Goal: Task Accomplishment & Management: Manage account settings

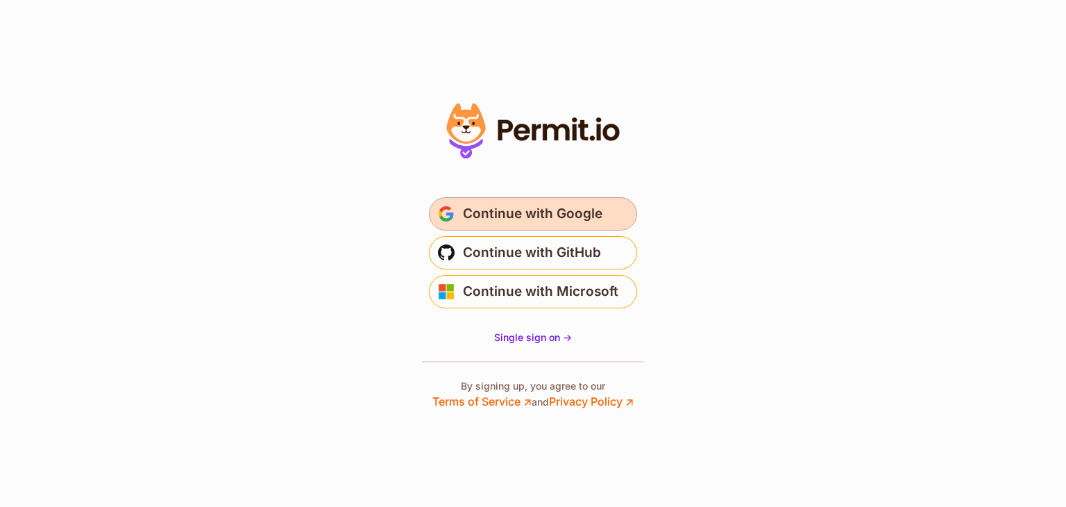
click at [541, 201] on button "Continue with Google" at bounding box center [533, 213] width 208 height 33
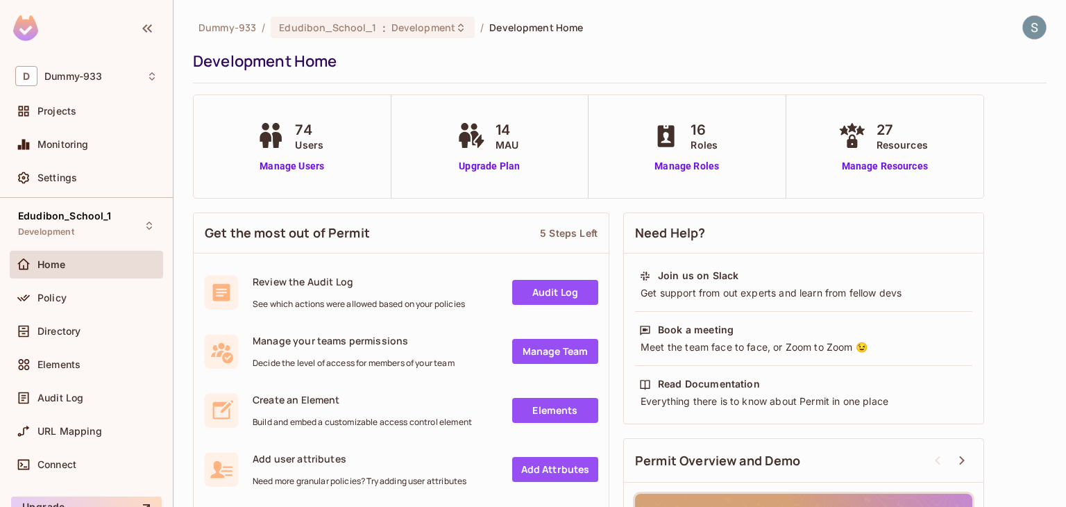
click at [537, 294] on link "Audit Log" at bounding box center [555, 292] width 86 height 25
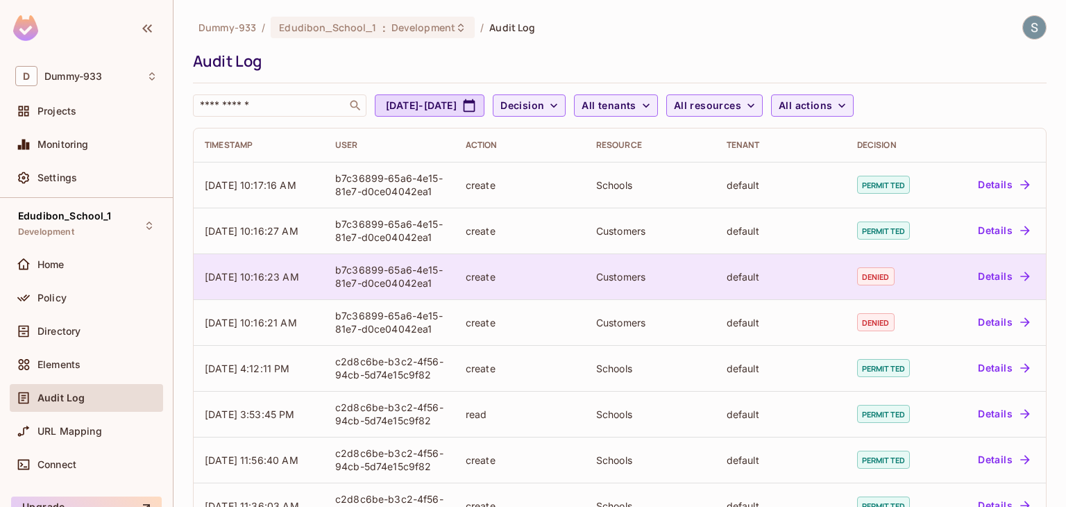
click at [1018, 278] on icon "button" at bounding box center [1025, 276] width 14 height 14
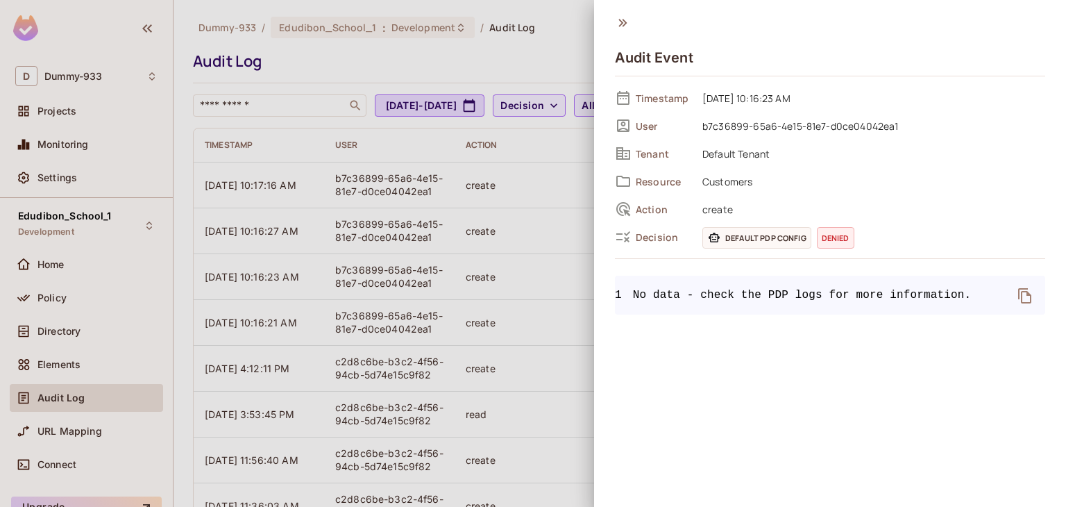
click at [625, 20] on icon at bounding box center [622, 22] width 15 height 15
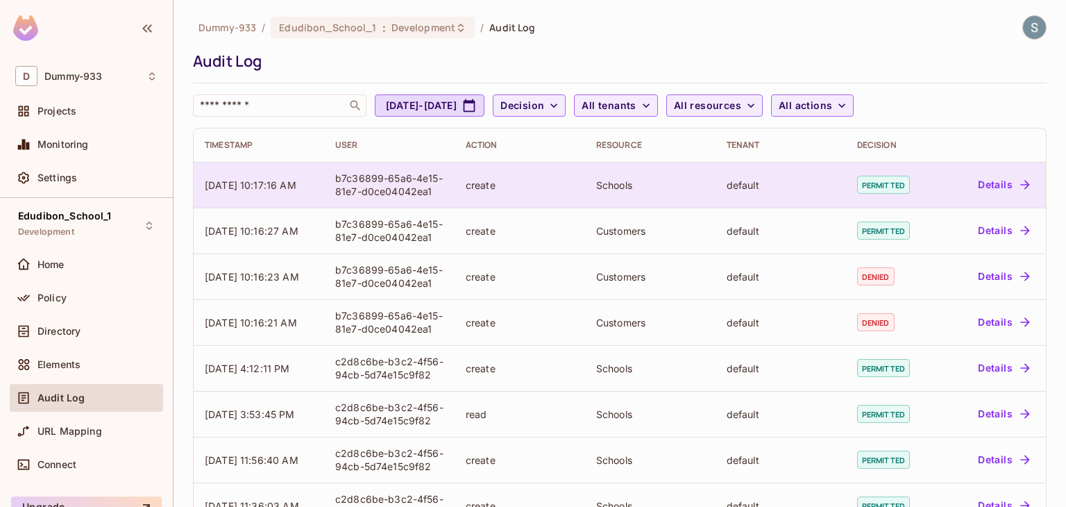
click at [991, 174] on button "Details" at bounding box center [1004, 185] width 62 height 22
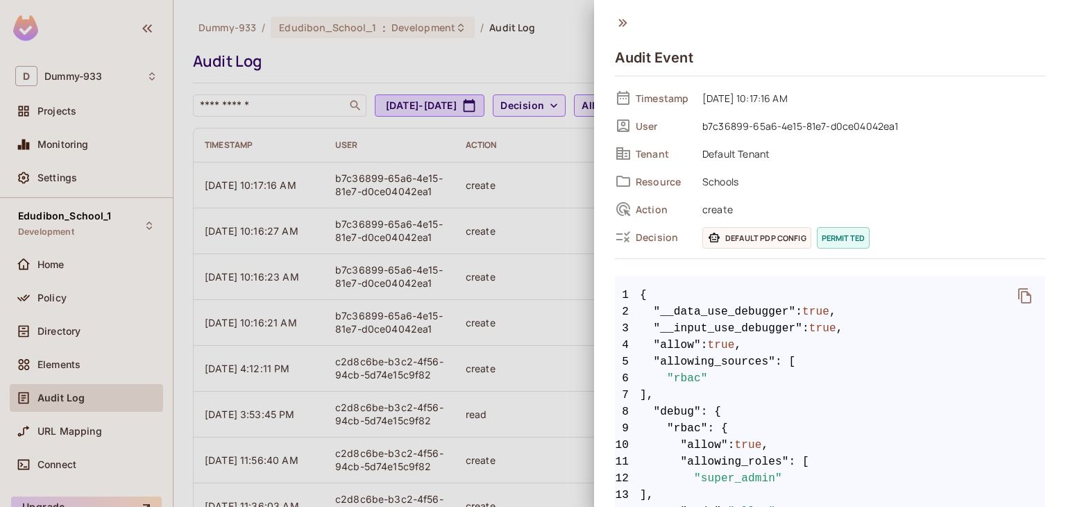
click at [625, 26] on icon at bounding box center [622, 22] width 15 height 15
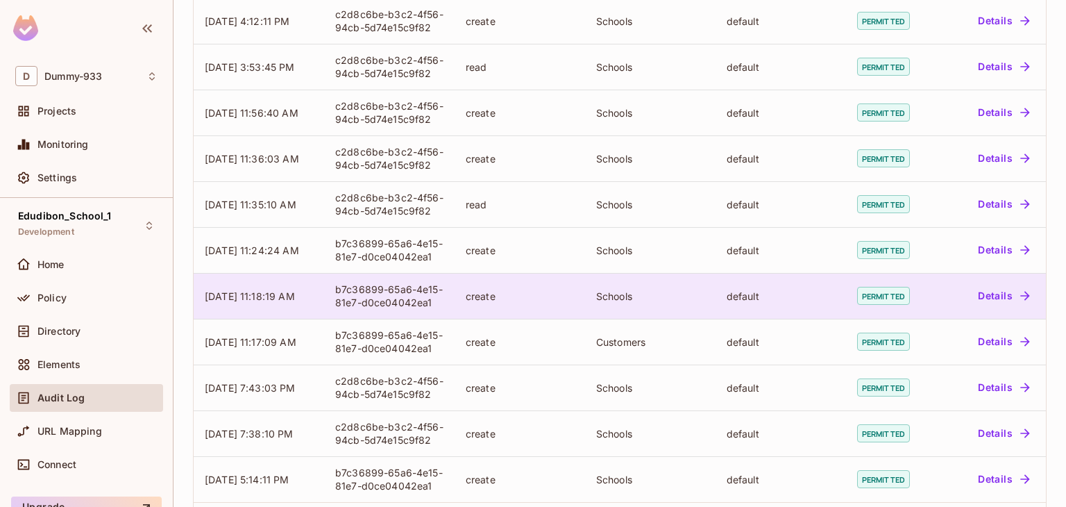
scroll to position [408, 0]
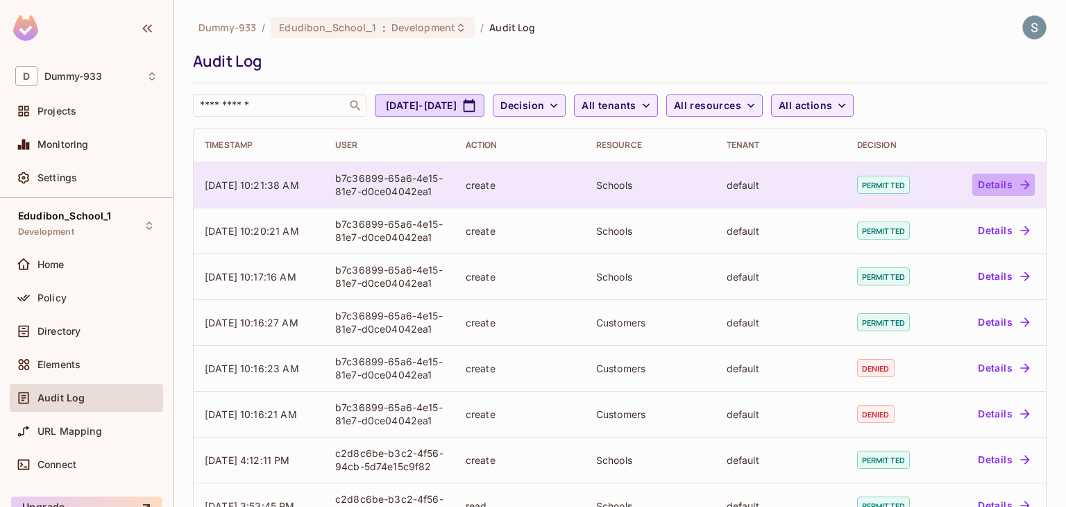
click at [991, 182] on button "Details" at bounding box center [1004, 185] width 62 height 22
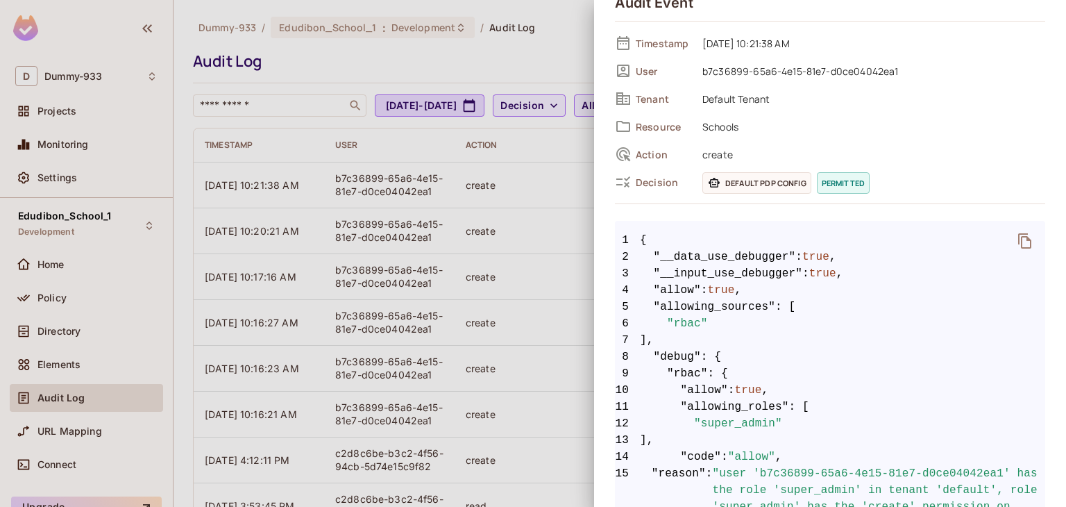
scroll to position [14, 0]
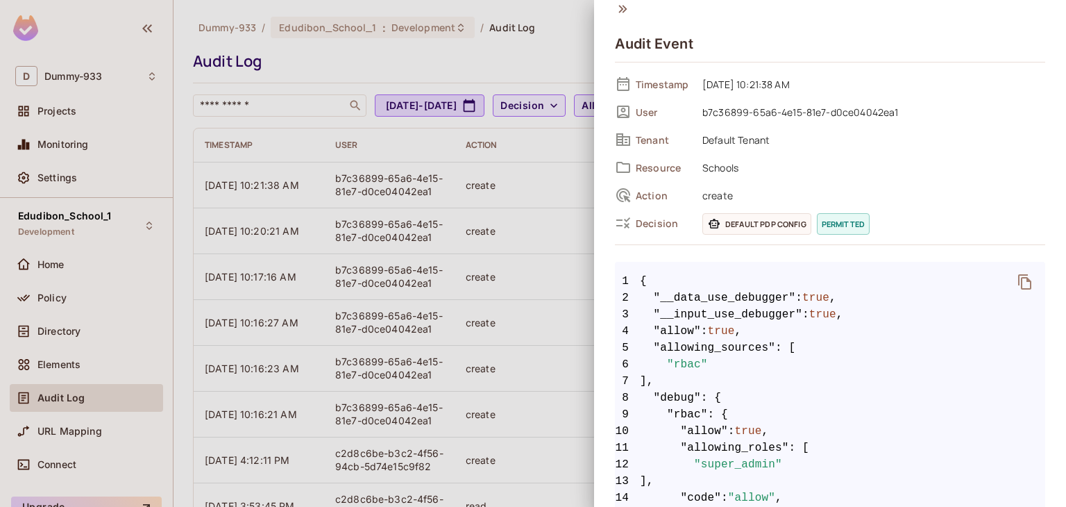
click at [455, 185] on div at bounding box center [533, 253] width 1066 height 507
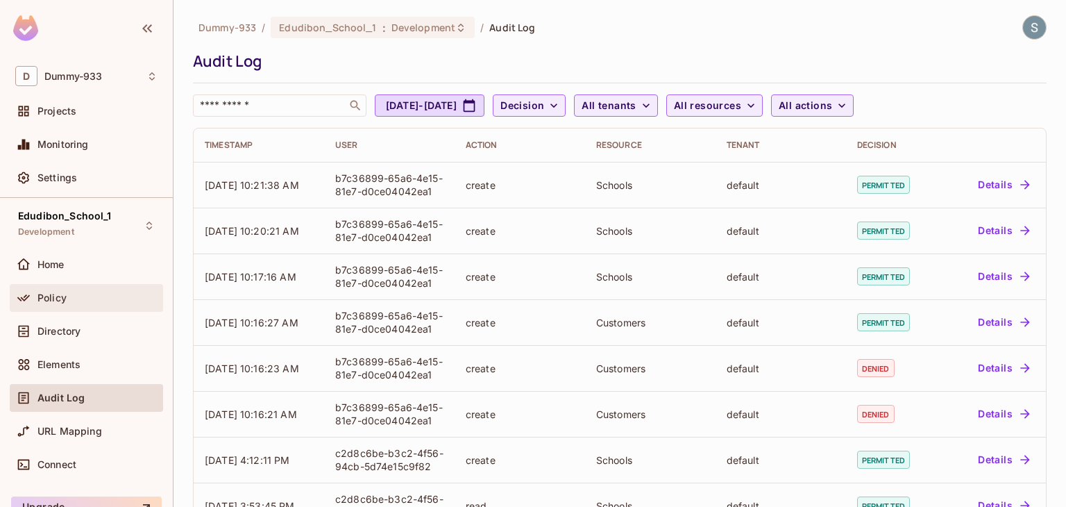
click at [53, 301] on span "Policy" at bounding box center [51, 297] width 29 height 11
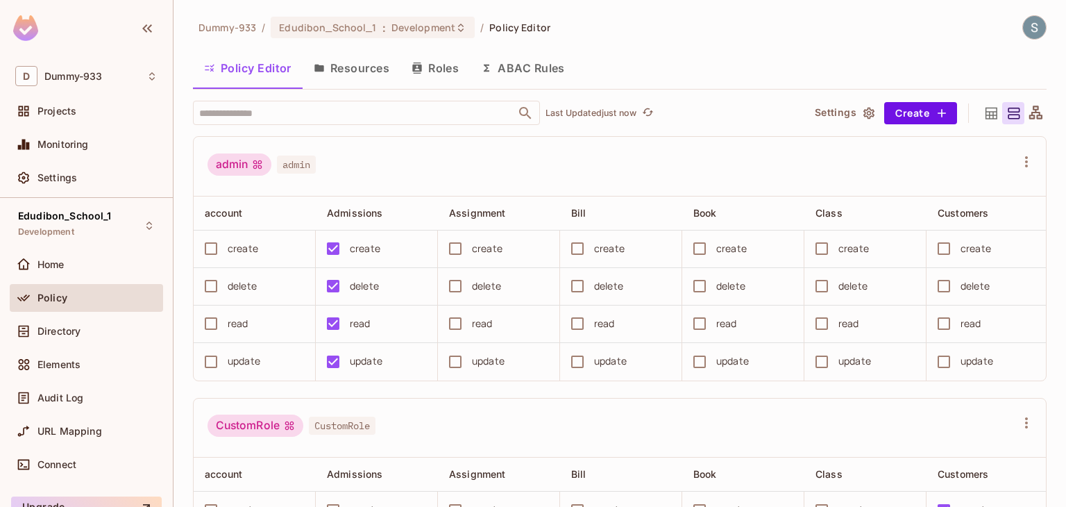
click at [427, 65] on button "Roles" at bounding box center [435, 68] width 69 height 35
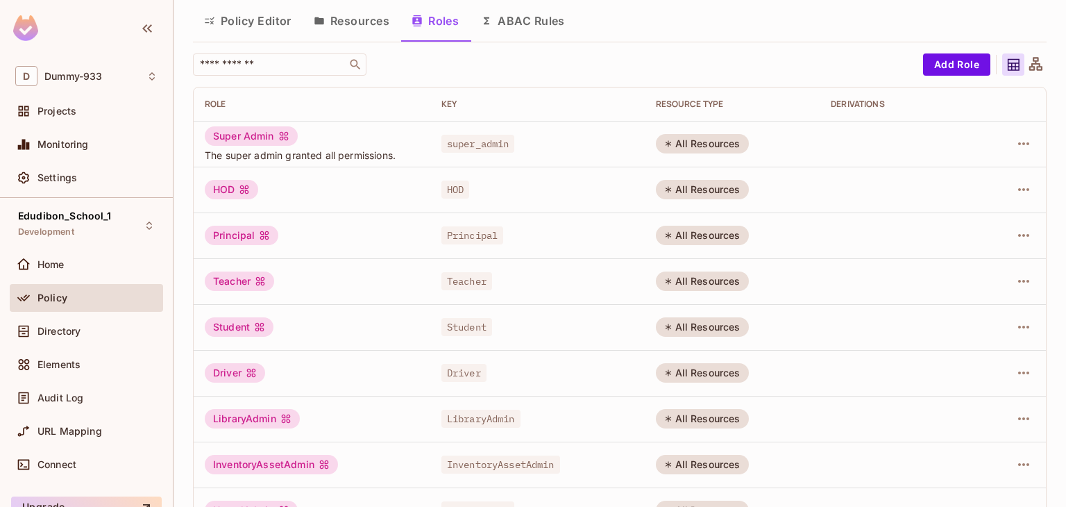
scroll to position [69, 0]
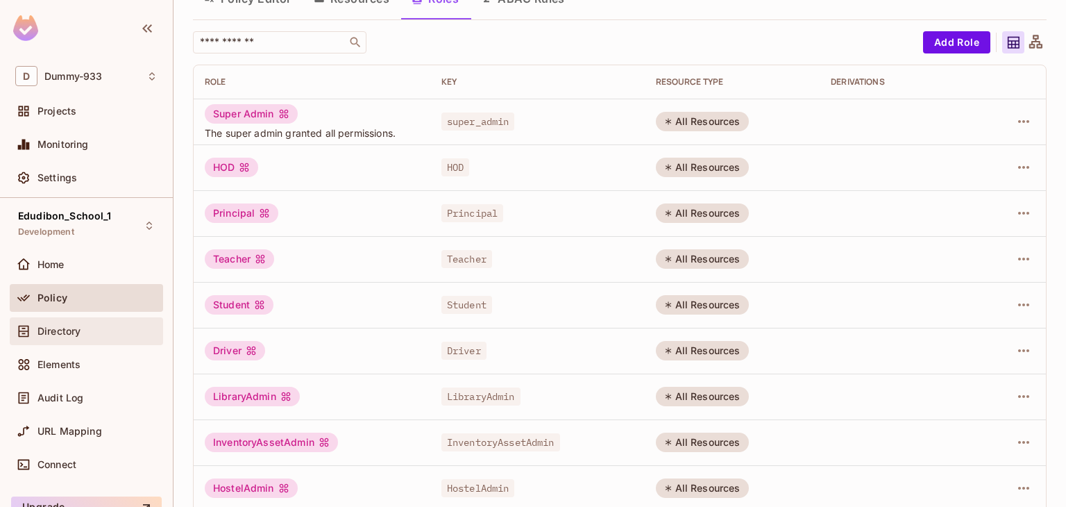
click at [53, 320] on div "Directory" at bounding box center [86, 331] width 153 height 28
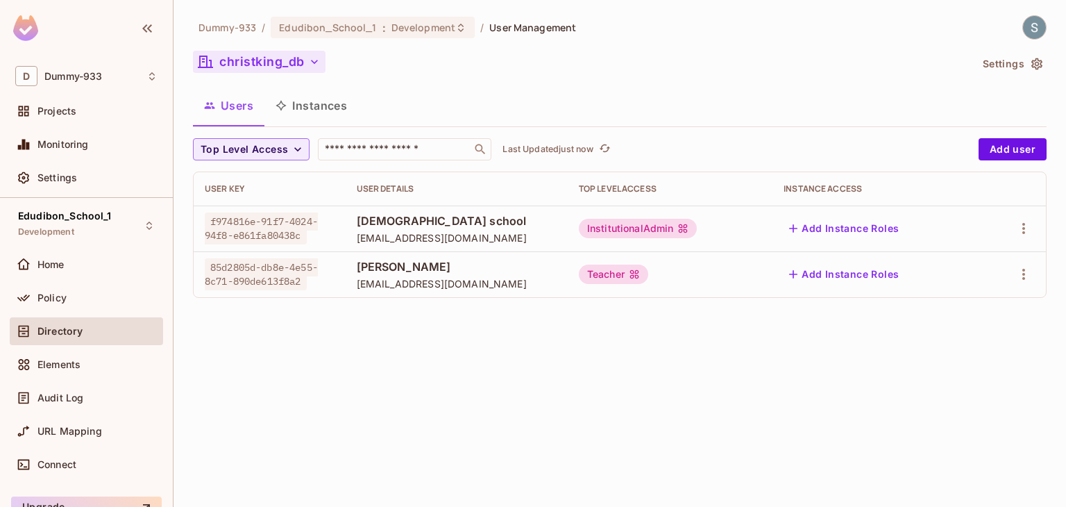
click at [300, 67] on button "christking_db" at bounding box center [259, 62] width 133 height 22
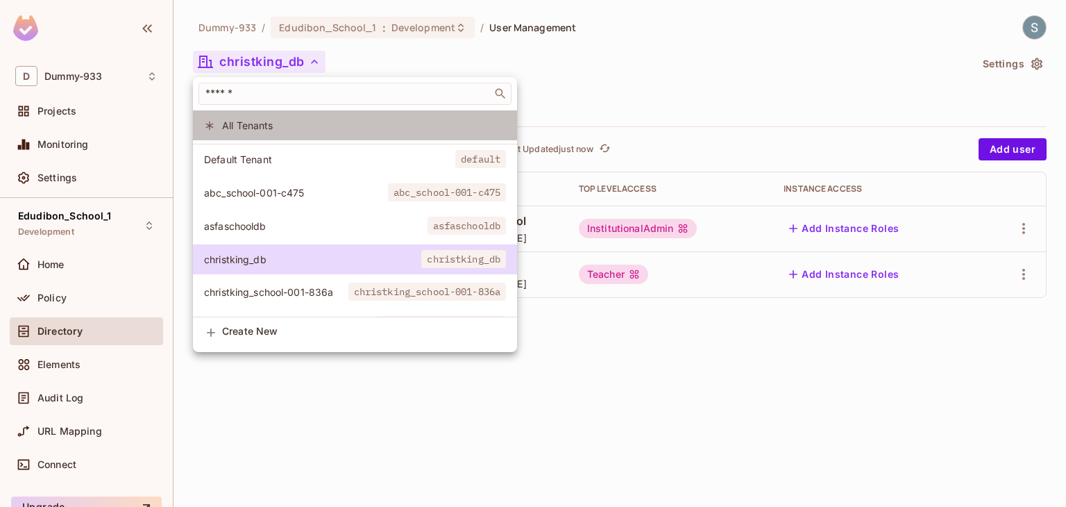
click at [236, 124] on span "All Tenants" at bounding box center [364, 125] width 284 height 13
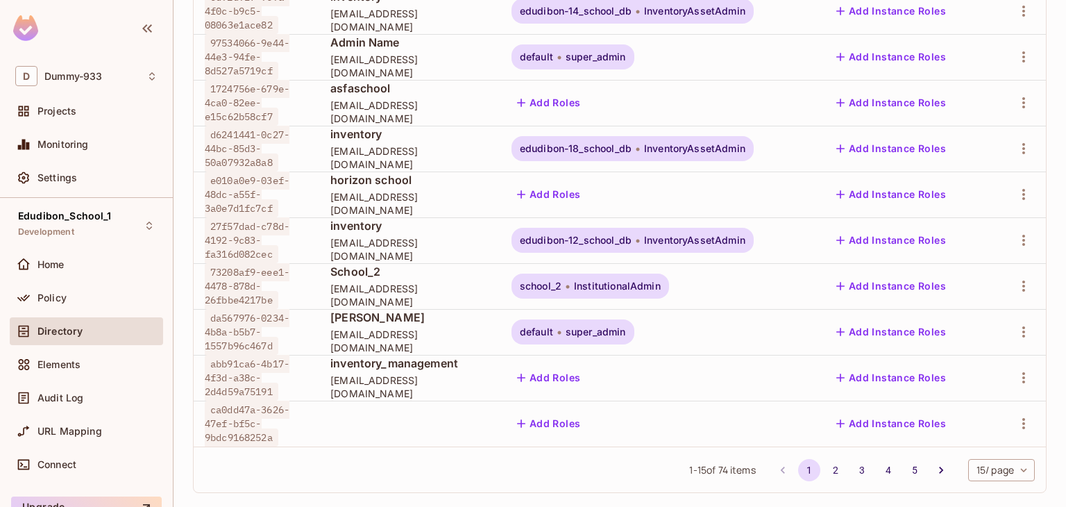
scroll to position [463, 0]
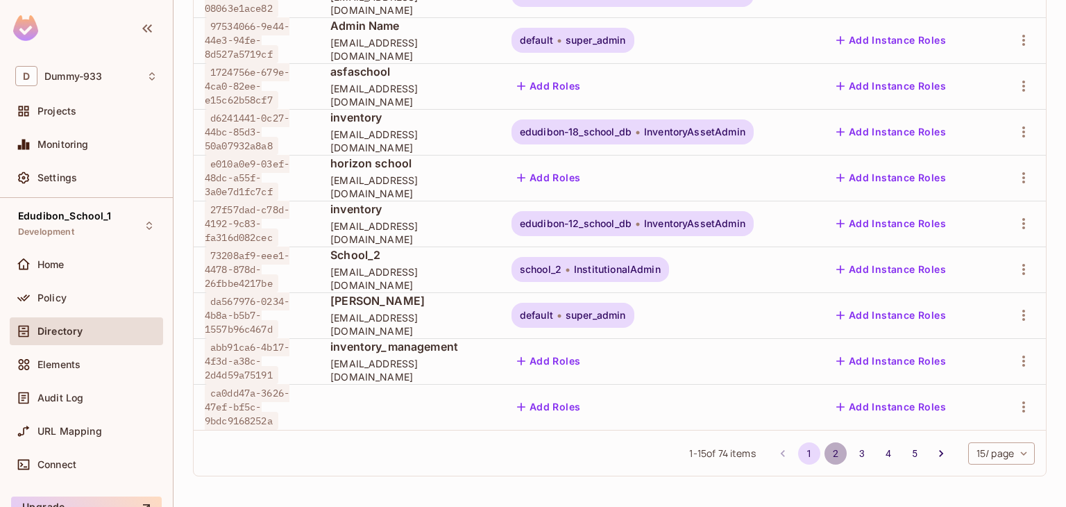
click at [830, 448] on button "2" at bounding box center [836, 453] width 22 height 22
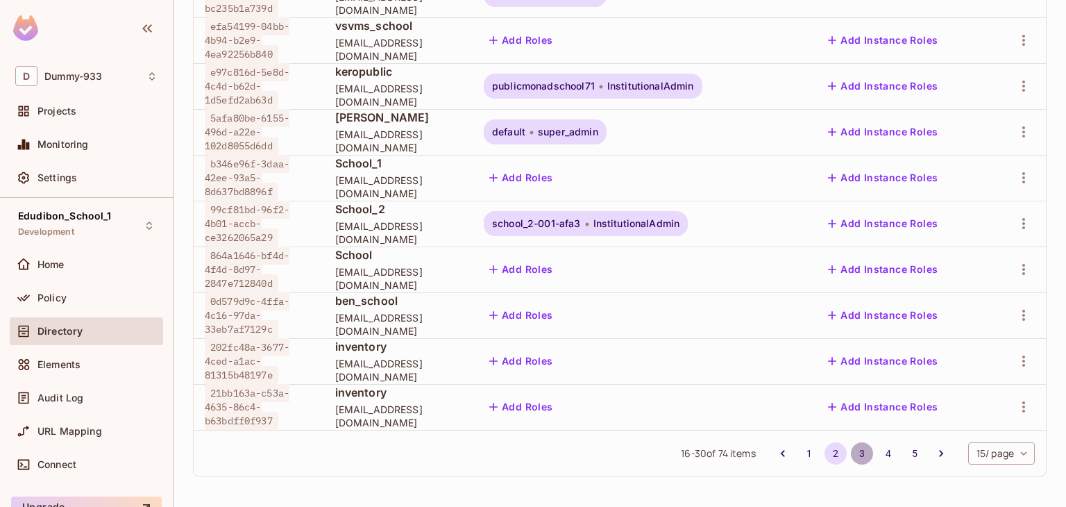
click at [851, 453] on button "3" at bounding box center [862, 453] width 22 height 22
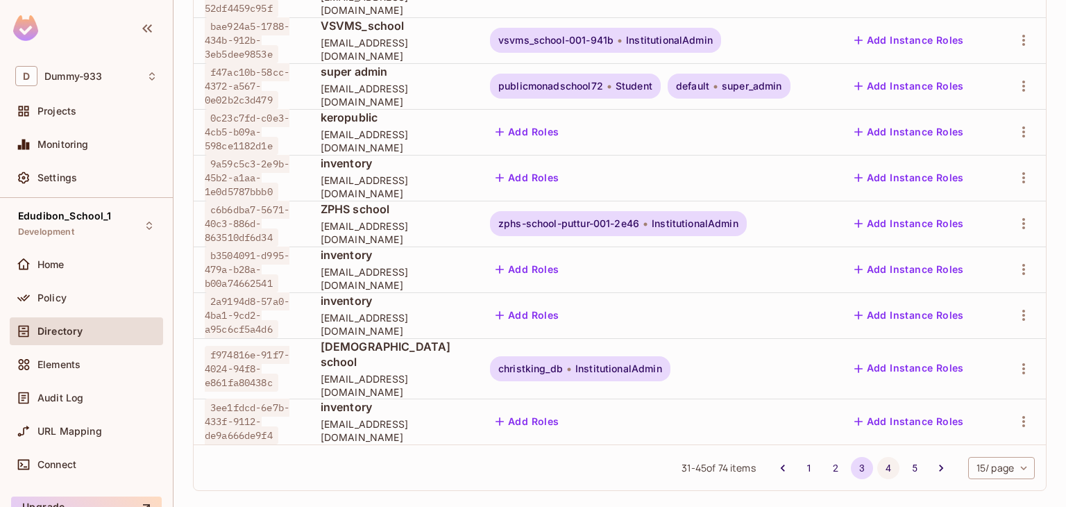
click at [878, 457] on button "4" at bounding box center [889, 468] width 22 height 22
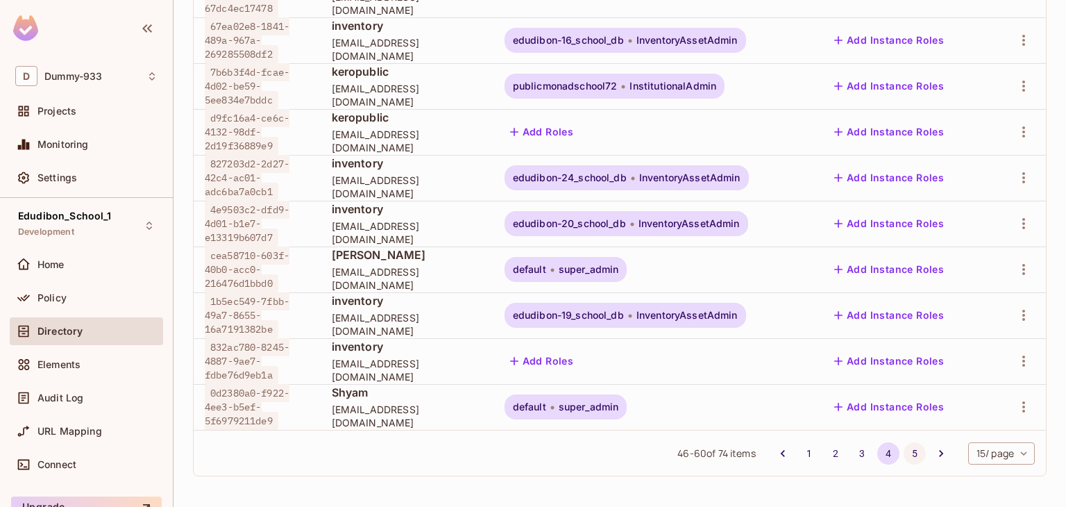
click at [904, 456] on button "5" at bounding box center [915, 453] width 22 height 22
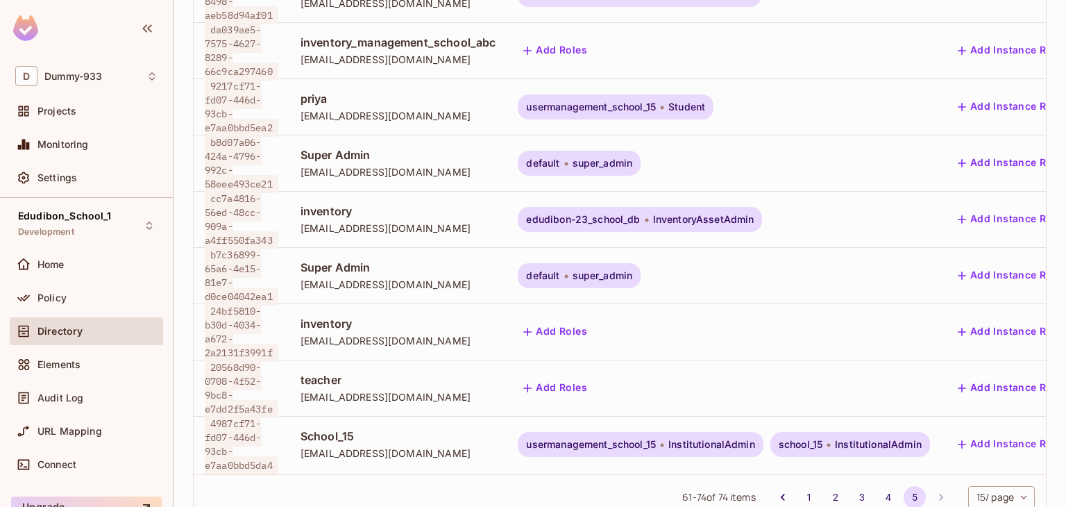
scroll to position [532, 0]
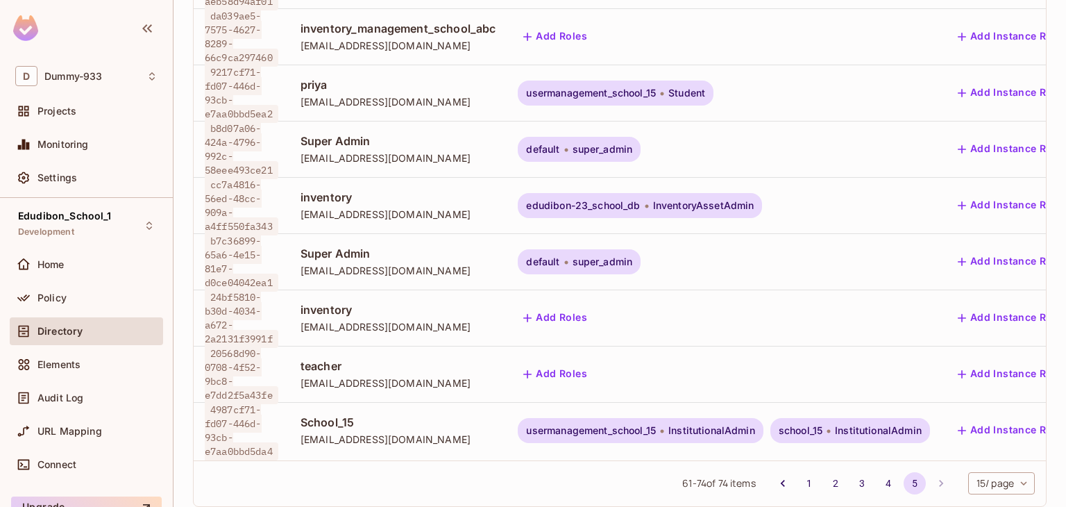
click at [928, 472] on li "pagination navigation" at bounding box center [941, 483] width 26 height 22
click at [972, 451] on body "D Dummy-933 Projects Monitoring Settings Edudibon_School_1 Development Home Pol…" at bounding box center [533, 253] width 1066 height 507
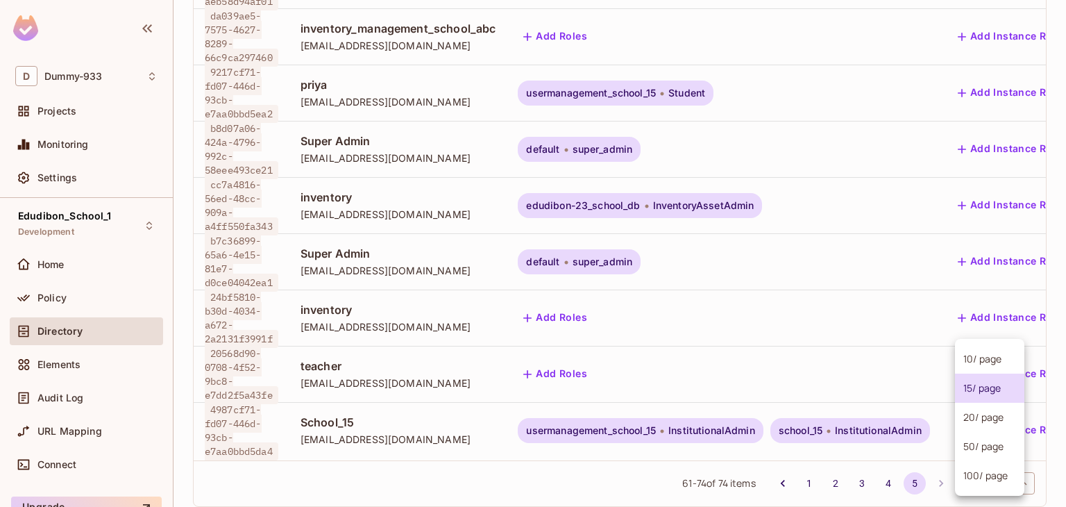
click at [976, 367] on li "10 / page" at bounding box center [989, 358] width 69 height 29
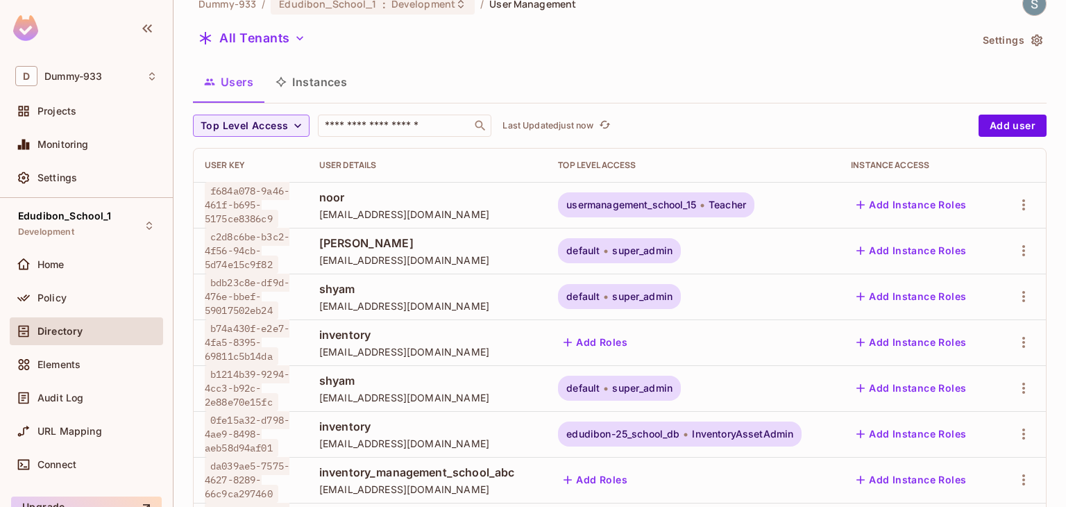
scroll to position [0, 0]
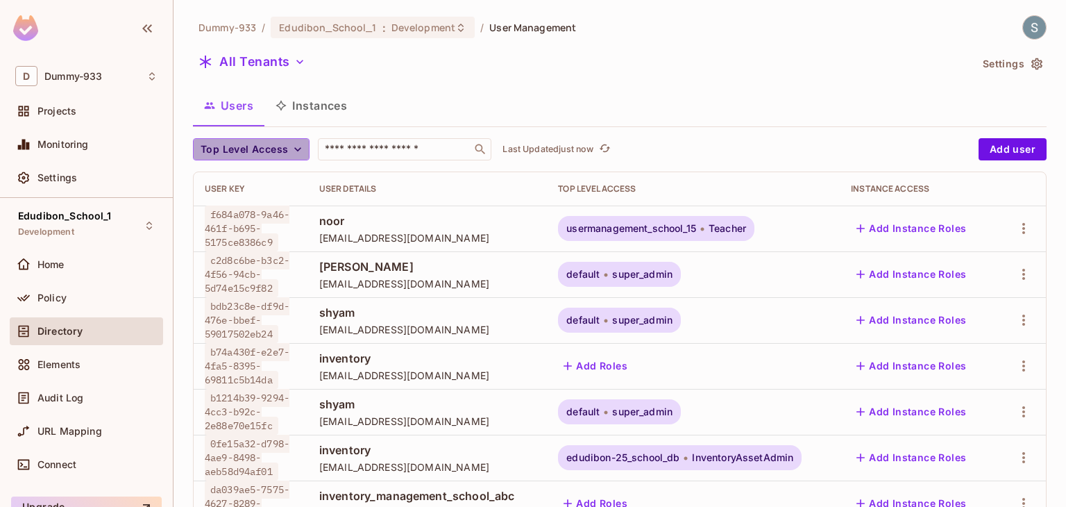
click at [229, 159] on button "Top Level Access" at bounding box center [251, 149] width 117 height 22
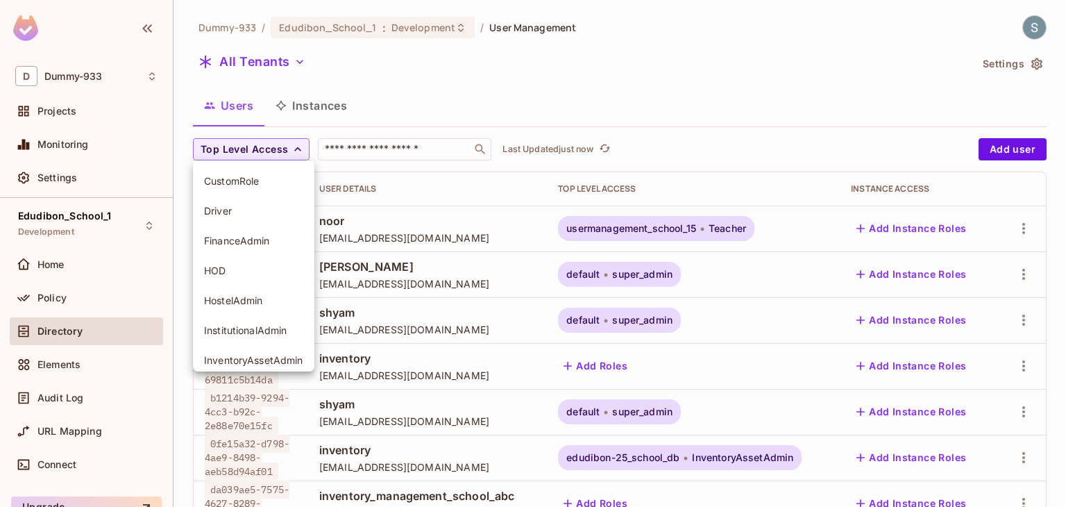
scroll to position [69, 0]
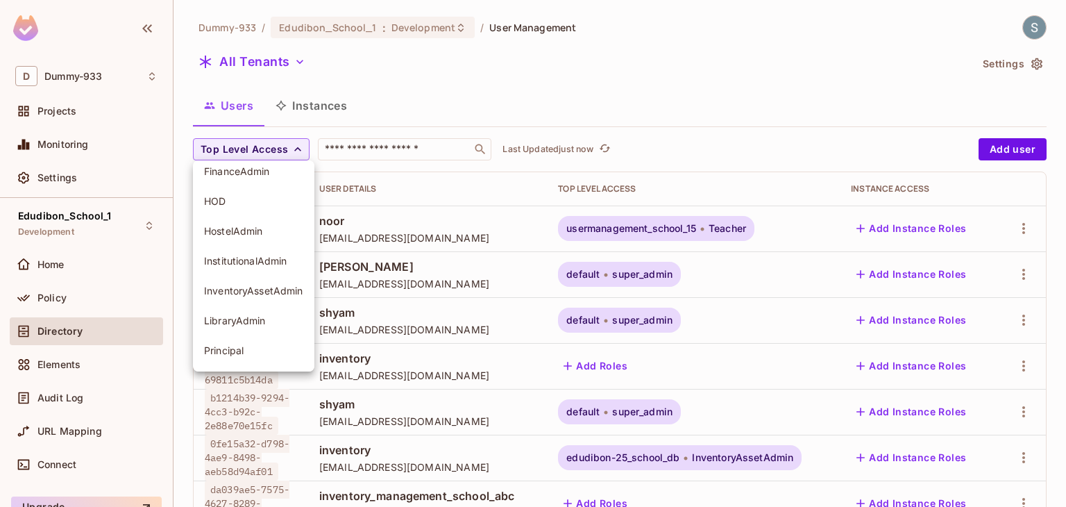
drag, startPoint x: 254, startPoint y: 256, endPoint x: 264, endPoint y: 242, distance: 16.9
click at [255, 255] on span "InstitutionalAdmin" at bounding box center [253, 260] width 99 height 13
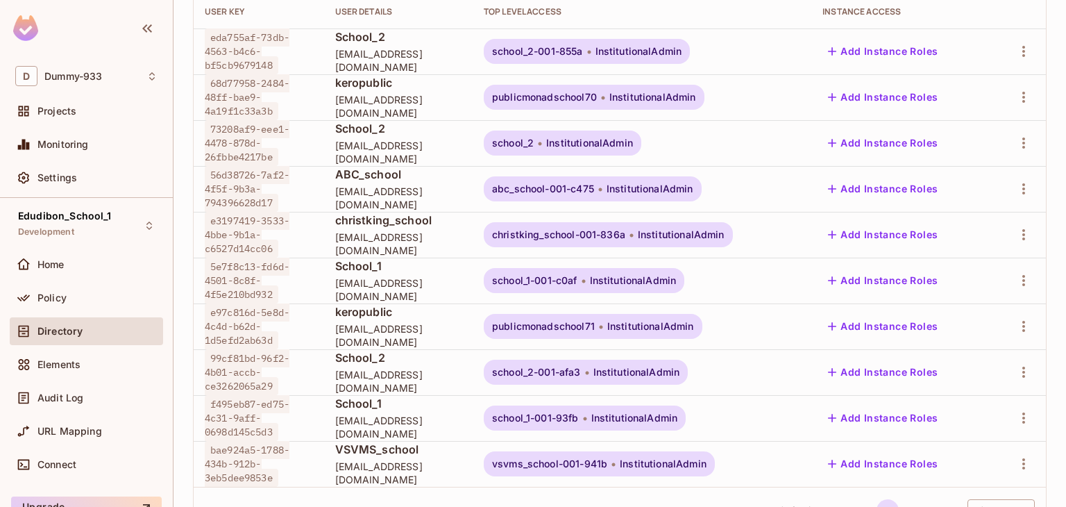
scroll to position [208, 0]
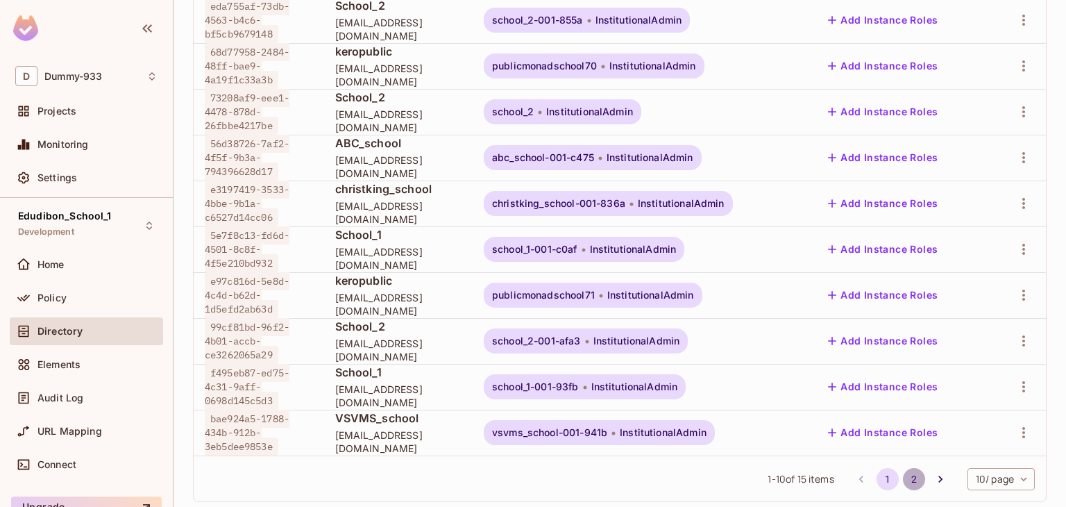
click at [903, 474] on button "2" at bounding box center [914, 479] width 22 height 22
